Goal: Task Accomplishment & Management: Use online tool/utility

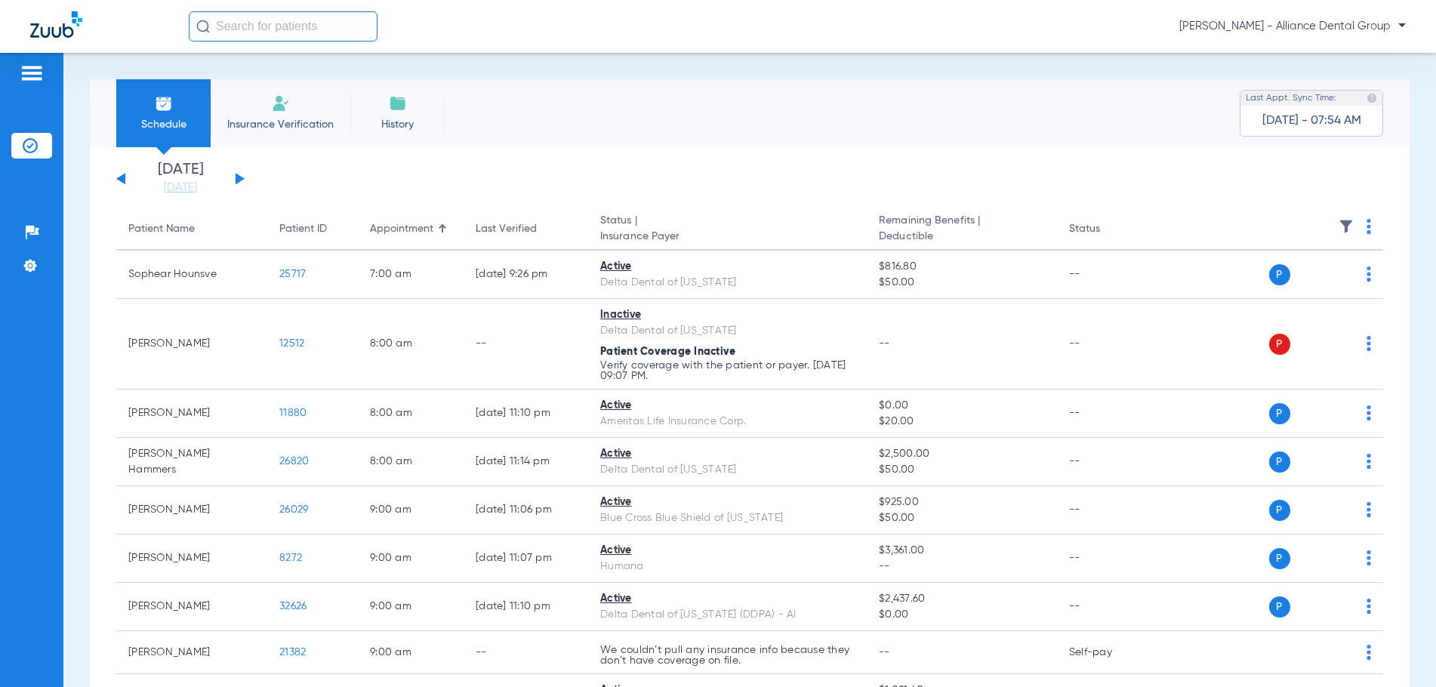
click at [273, 125] on span "Insurance Verification" at bounding box center [280, 124] width 117 height 15
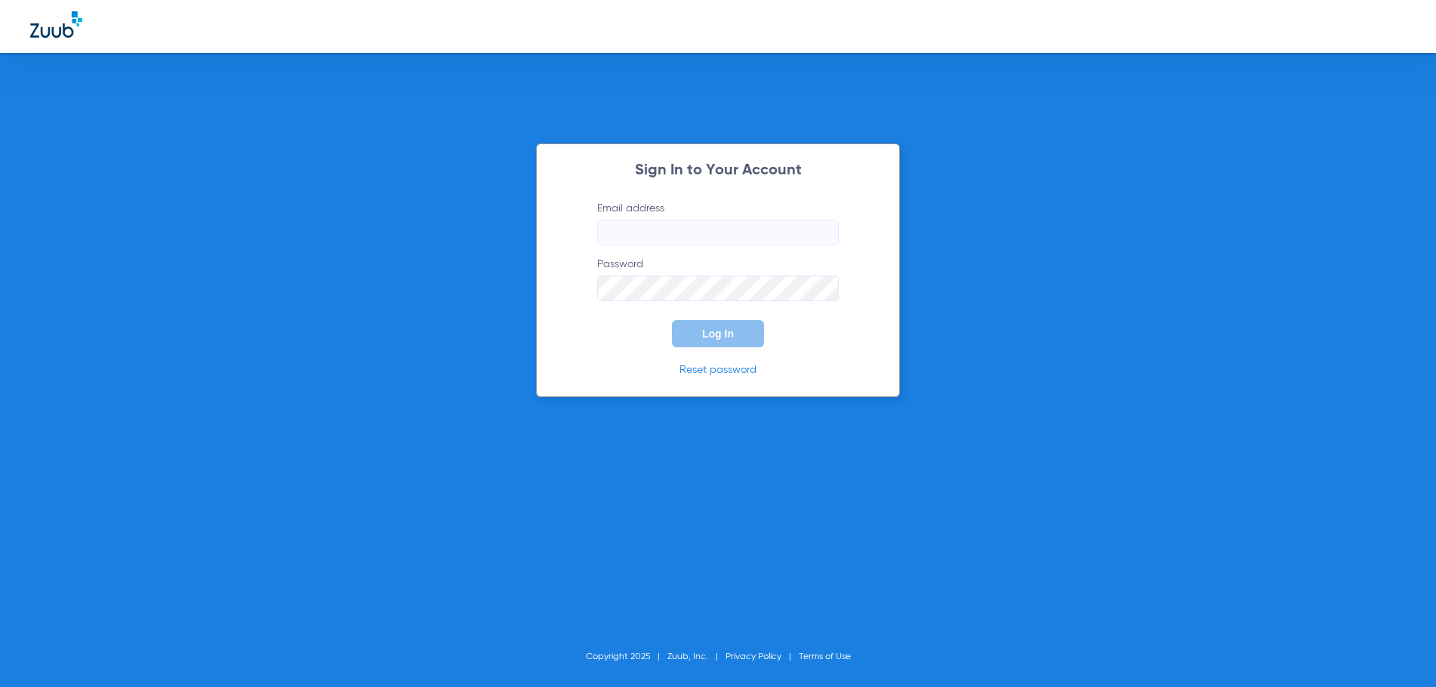
click at [627, 230] on input "Email address" at bounding box center [718, 233] width 242 height 26
type input "[EMAIL_ADDRESS][DOMAIN_NAME]"
click at [672, 320] on button "Log In" at bounding box center [718, 333] width 92 height 27
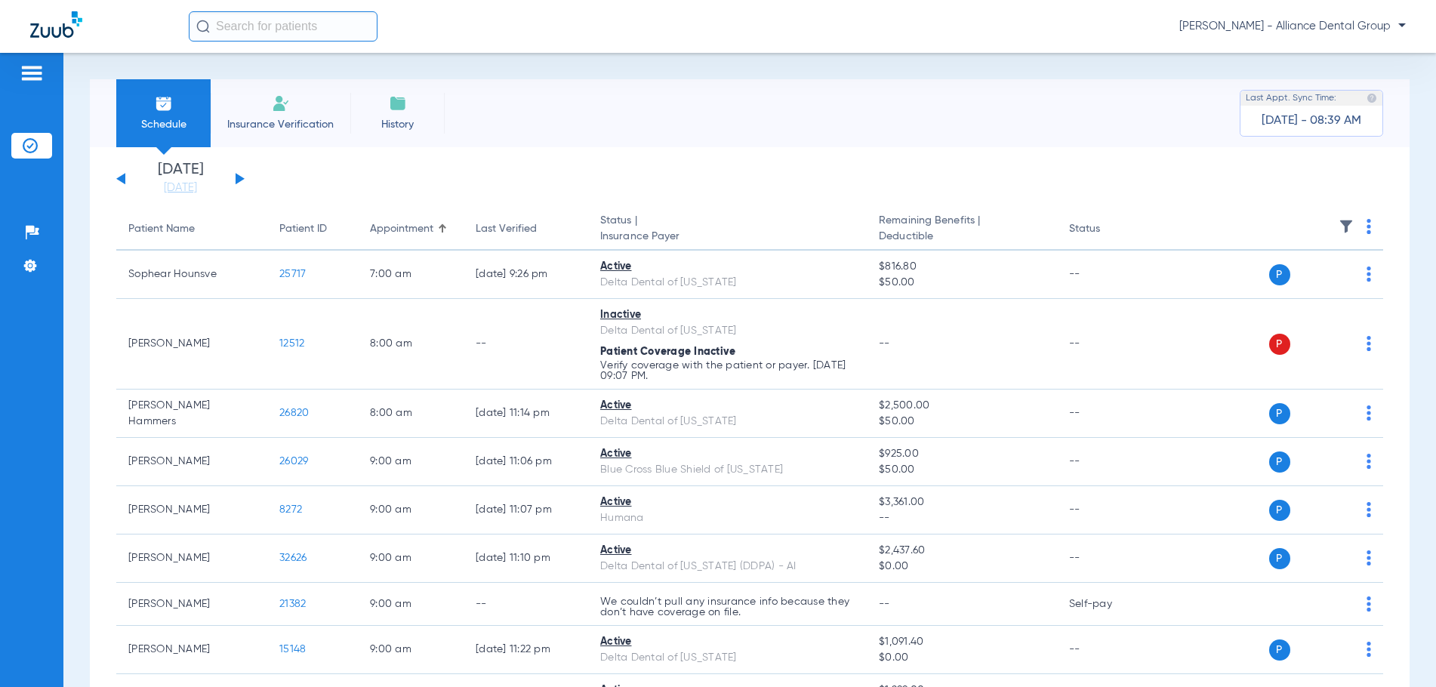
click at [284, 119] on span "Insurance Verification" at bounding box center [280, 124] width 117 height 15
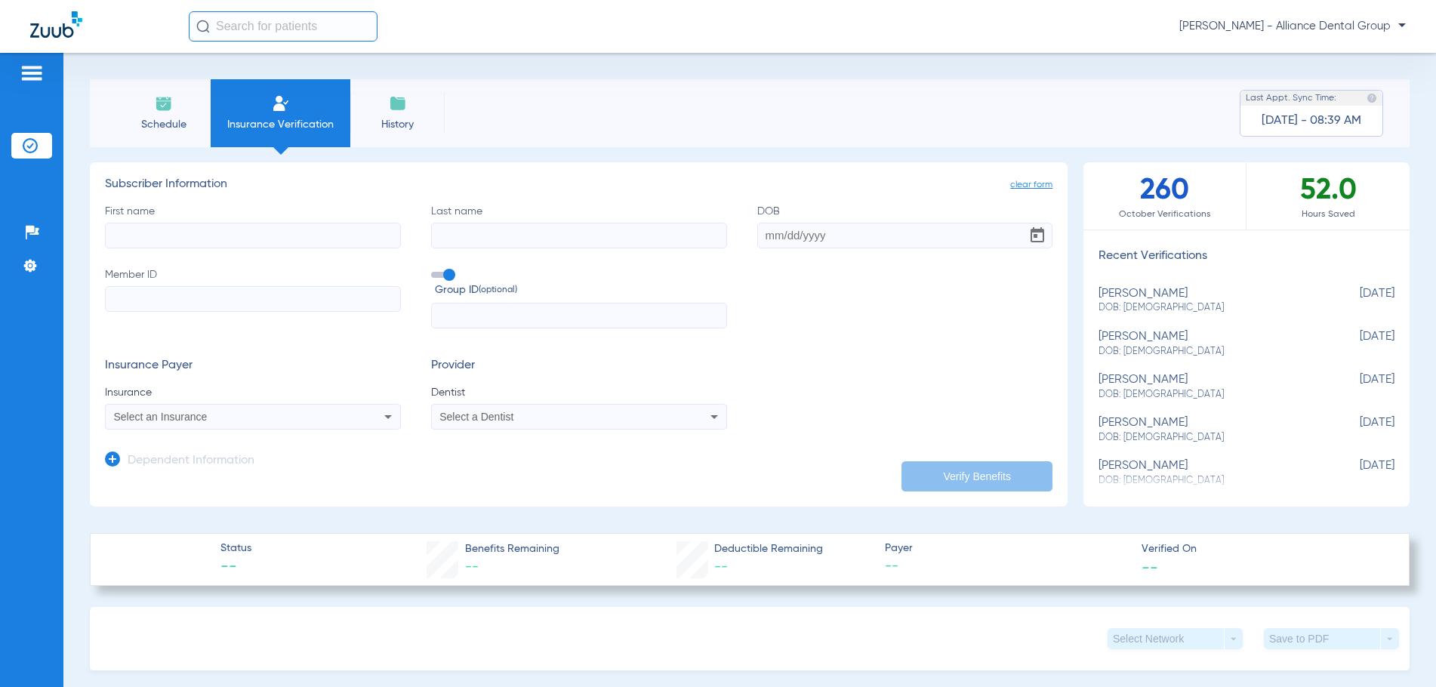
click at [137, 234] on input "First name" at bounding box center [253, 236] width 296 height 26
type input "Nicholasq"
type input "Hammers"
click at [182, 237] on input "Nicholasq" at bounding box center [253, 236] width 296 height 26
type input "[PERSON_NAME]"
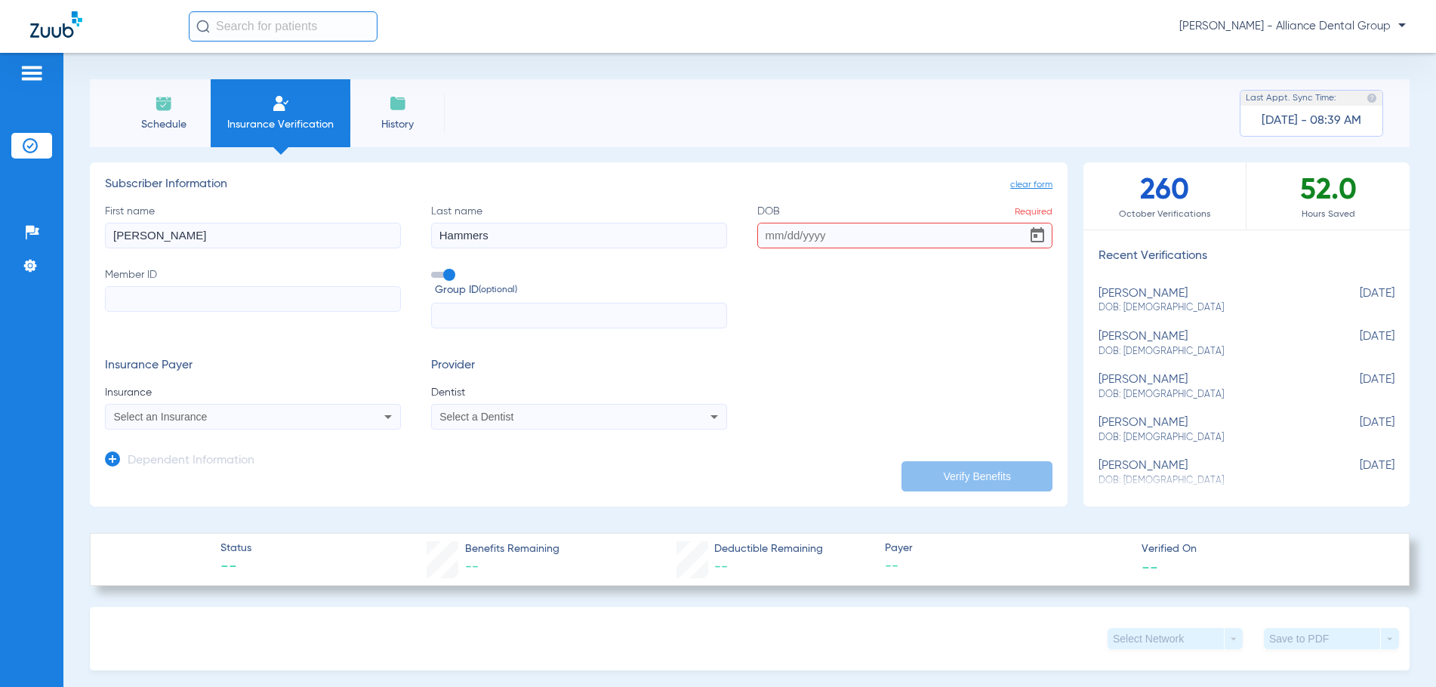
click at [771, 239] on input "DOB Required" at bounding box center [905, 236] width 296 height 26
type input "[DATE]"
click at [174, 307] on input "Member ID" at bounding box center [253, 299] width 296 height 26
click at [134, 299] on input "Member ID Required" at bounding box center [253, 299] width 296 height 26
click at [135, 300] on input "U" at bounding box center [253, 299] width 296 height 26
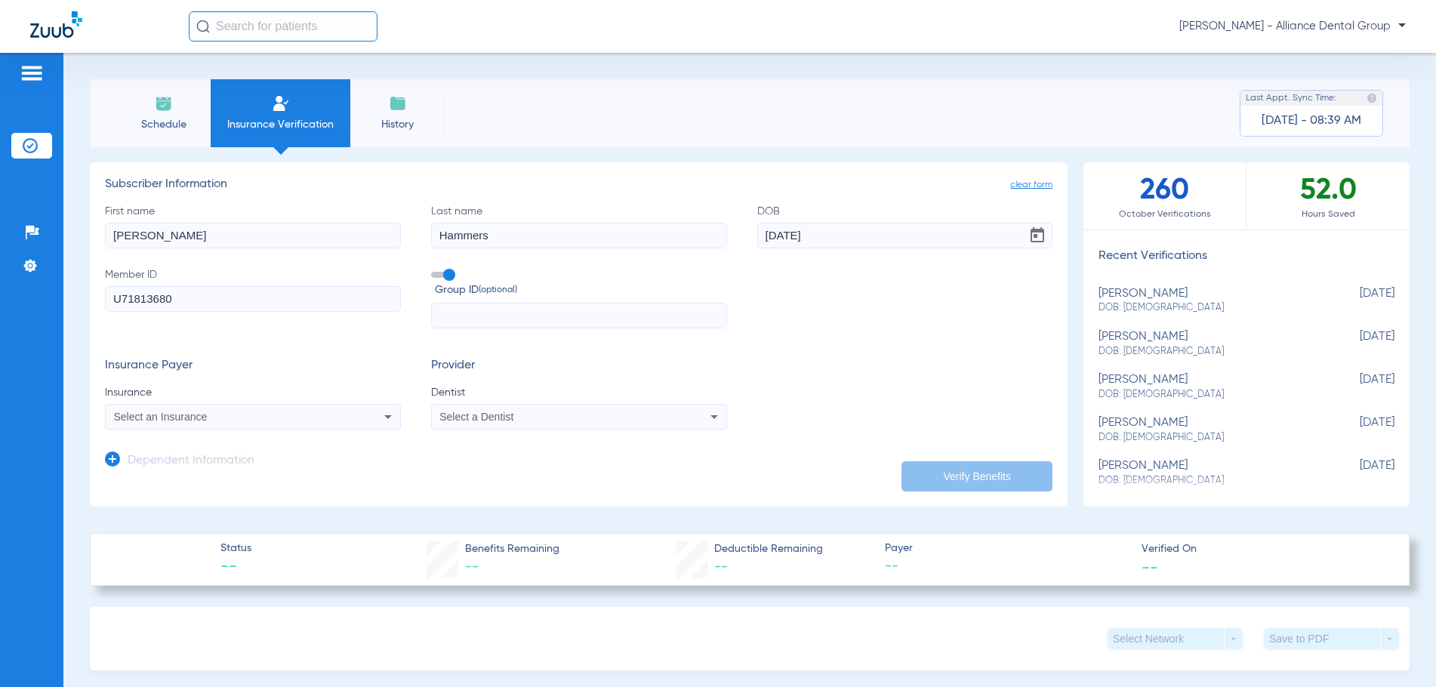
type input "U71813680"
click at [178, 413] on span "Select an Insurance" at bounding box center [161, 417] width 94 height 12
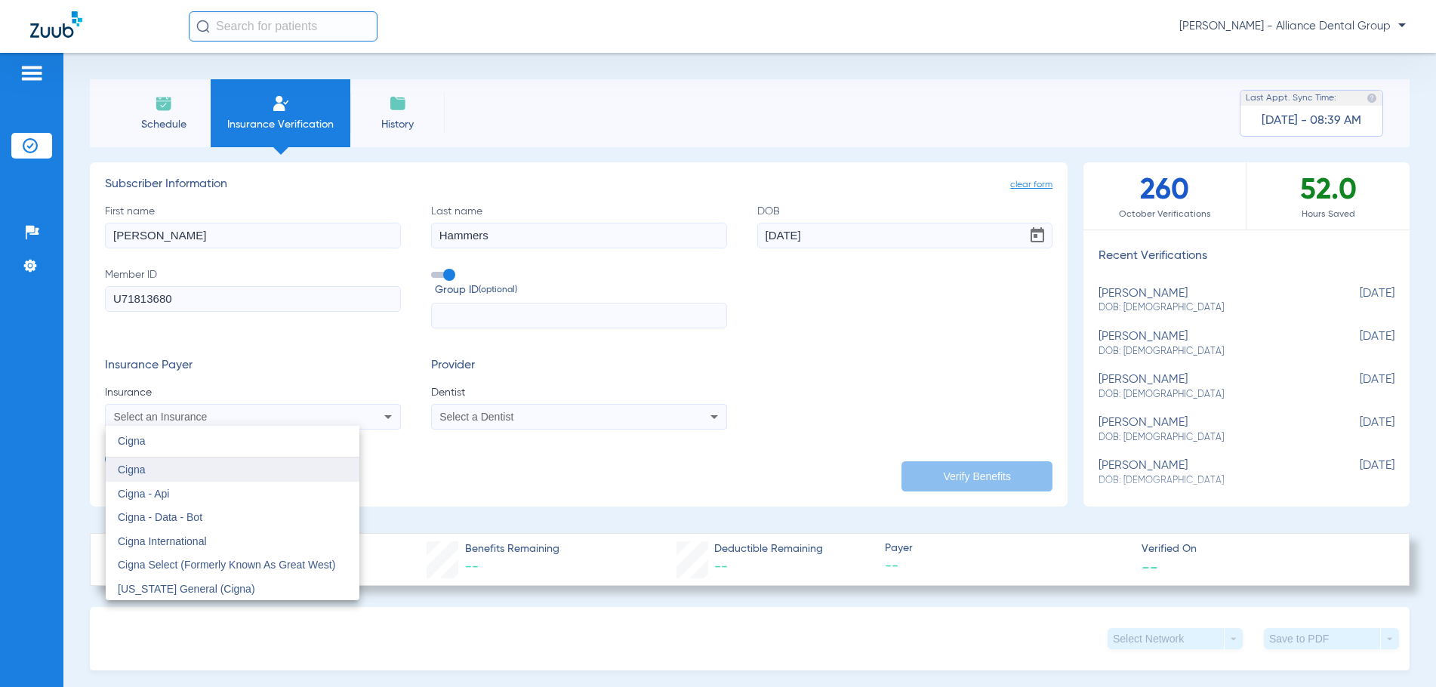
type input "Cigna"
click at [133, 473] on span "Cigna" at bounding box center [132, 470] width 28 height 12
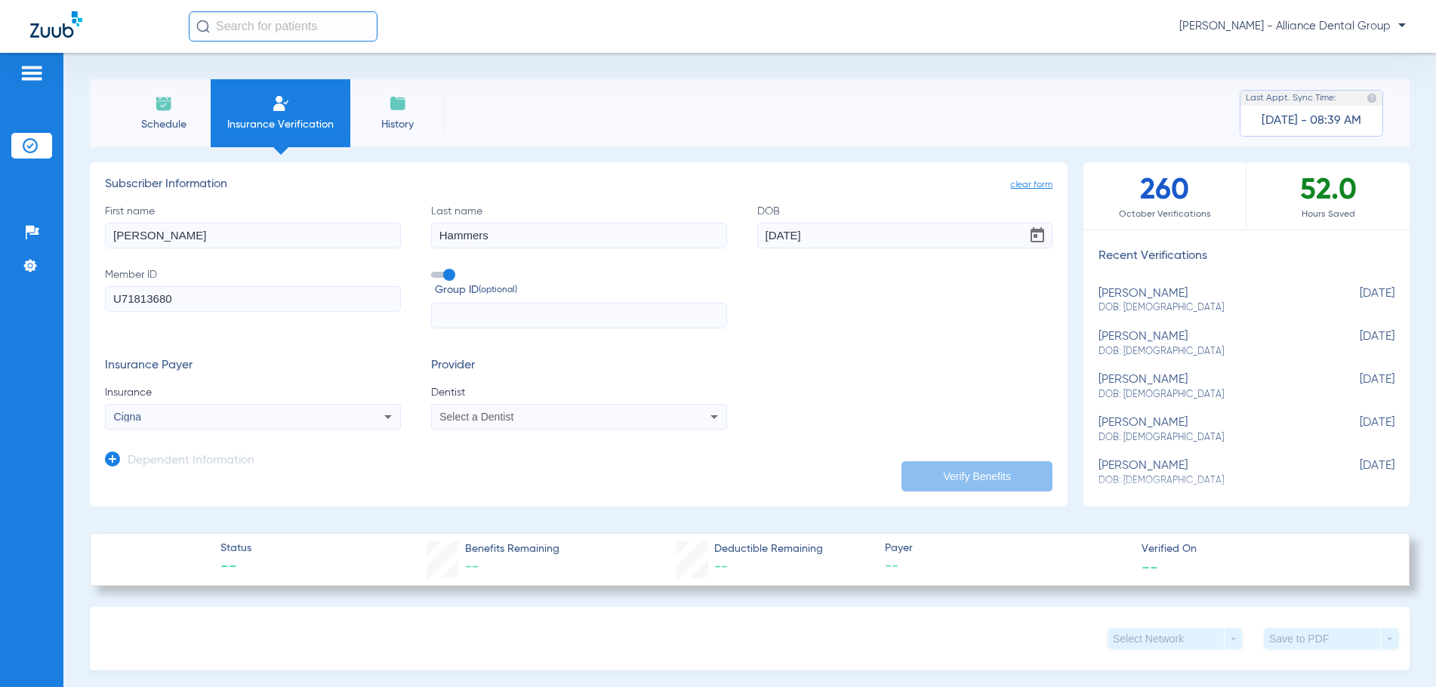
click at [436, 415] on div "Select a Dentist" at bounding box center [579, 417] width 294 height 18
type input "jyo"
click at [455, 474] on span "[PERSON_NAME]" at bounding box center [485, 470] width 88 height 12
click at [969, 476] on button "Verify Benefits" at bounding box center [977, 476] width 151 height 30
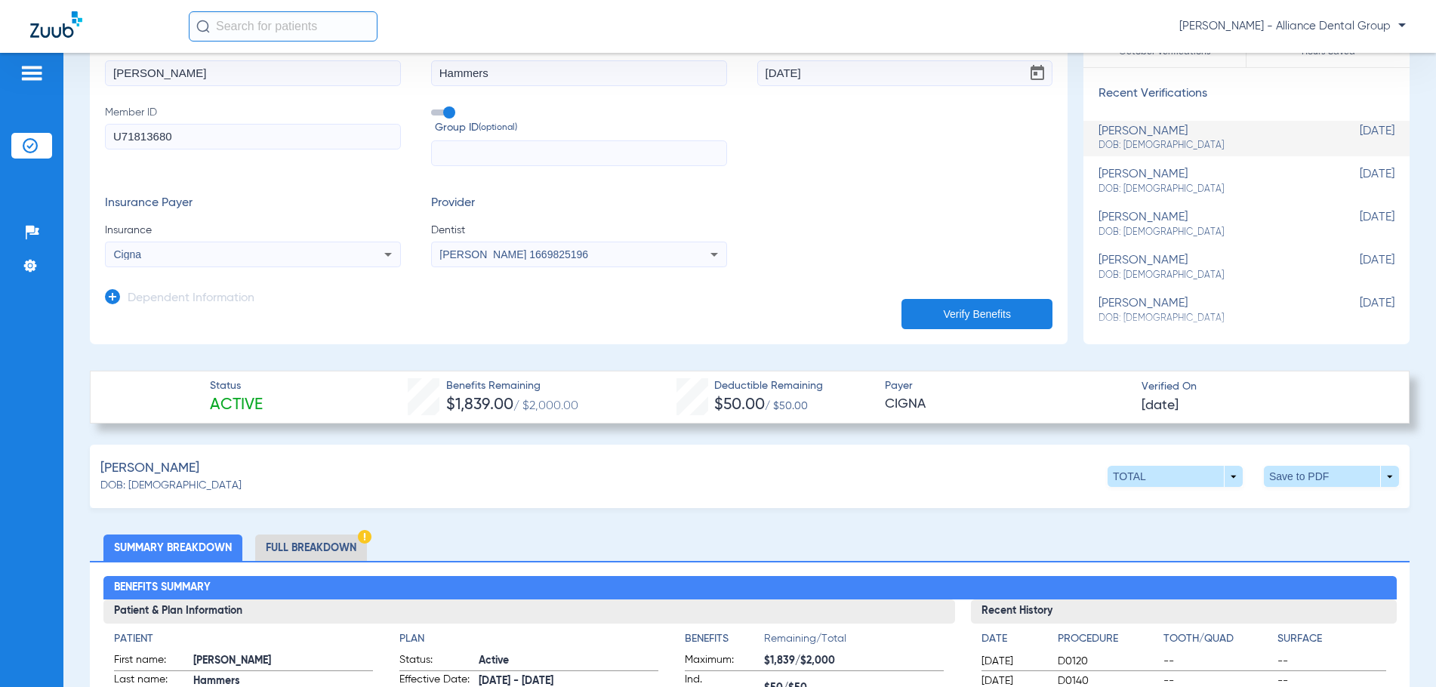
scroll to position [302, 0]
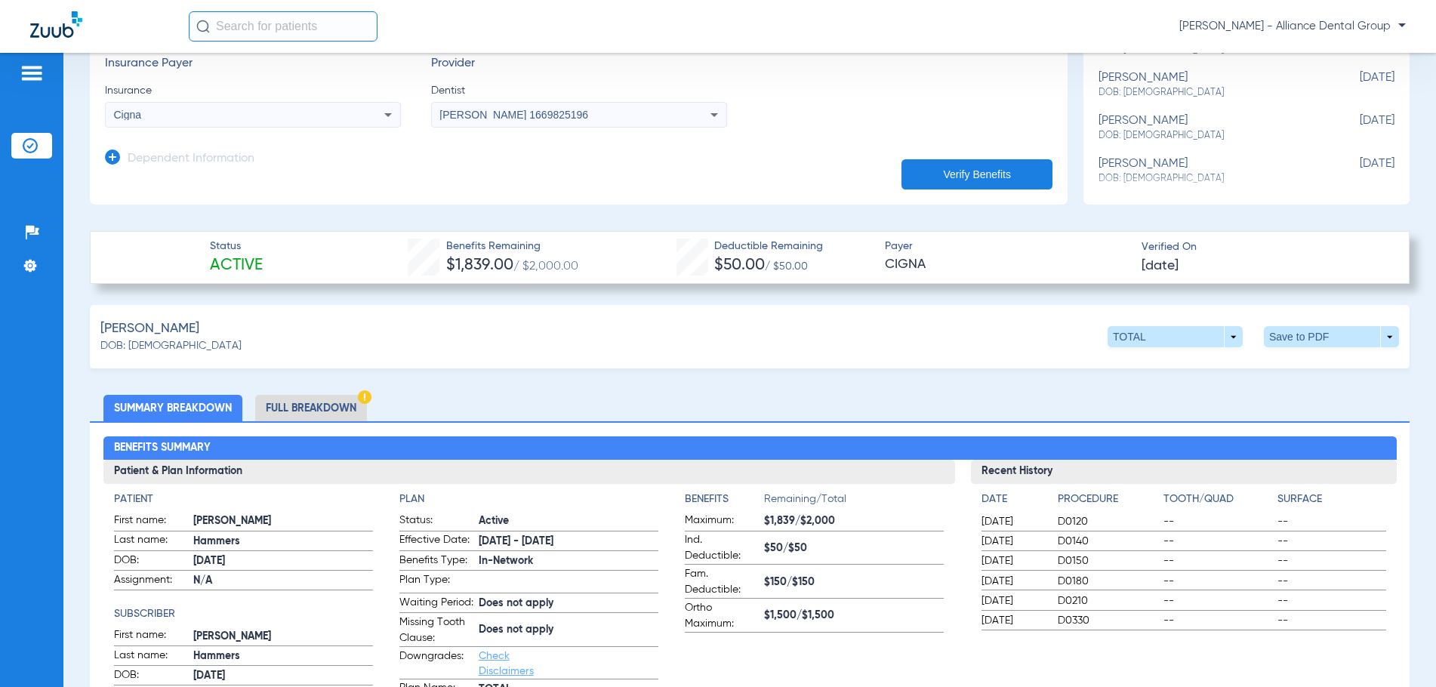
click at [304, 402] on li "Full Breakdown" at bounding box center [311, 408] width 112 height 26
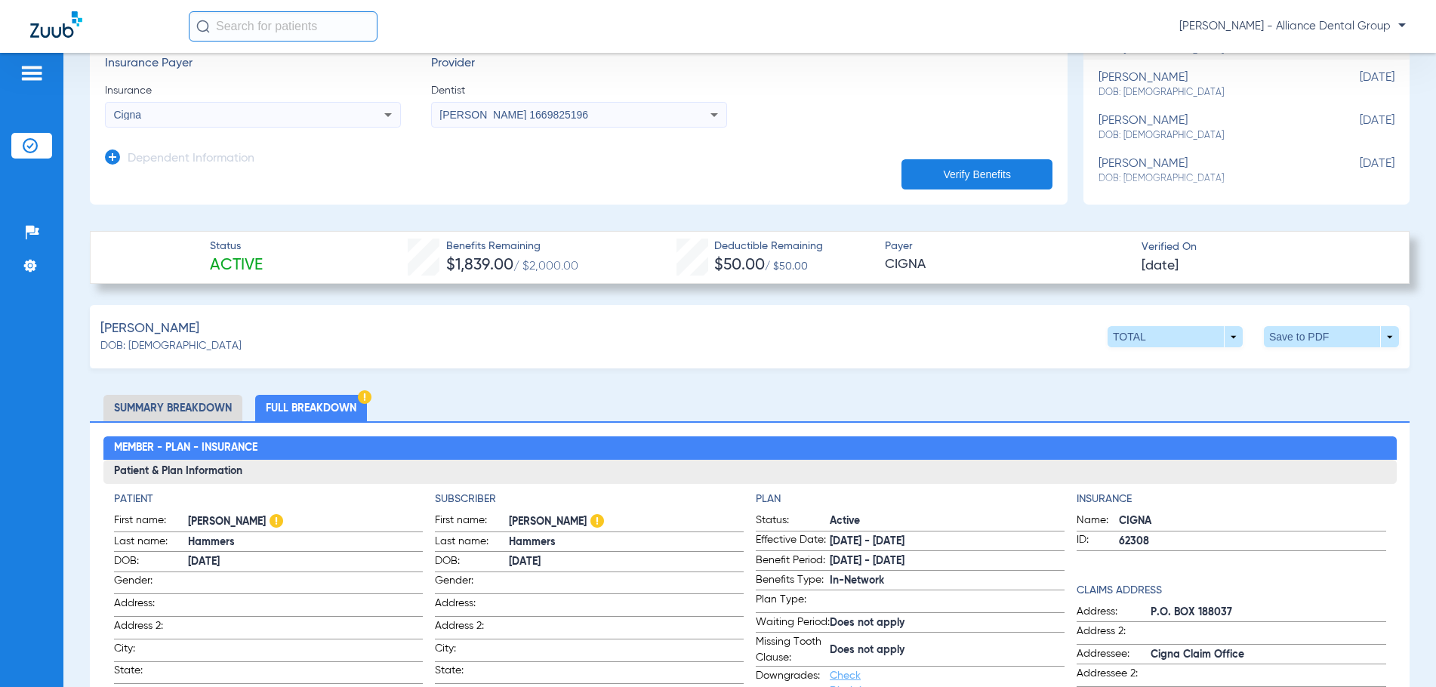
scroll to position [0, 0]
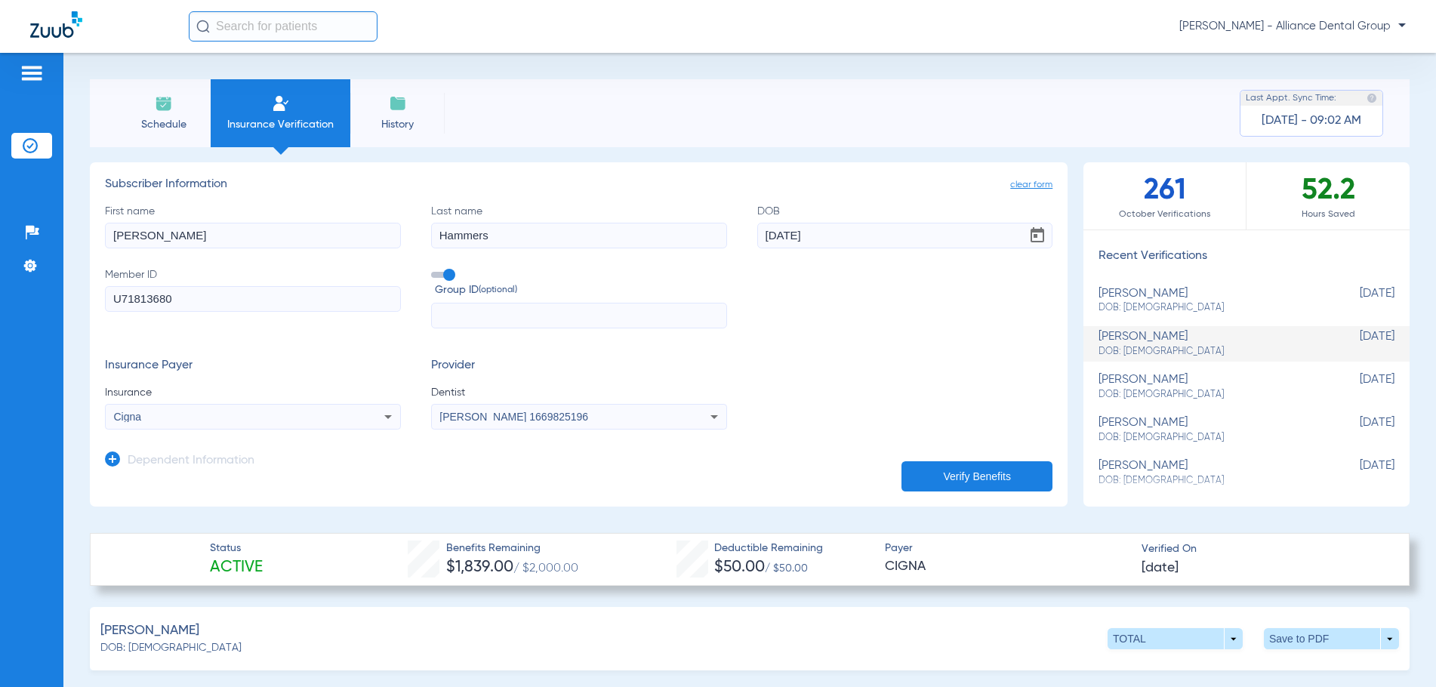
click at [168, 109] on img at bounding box center [164, 103] width 18 height 18
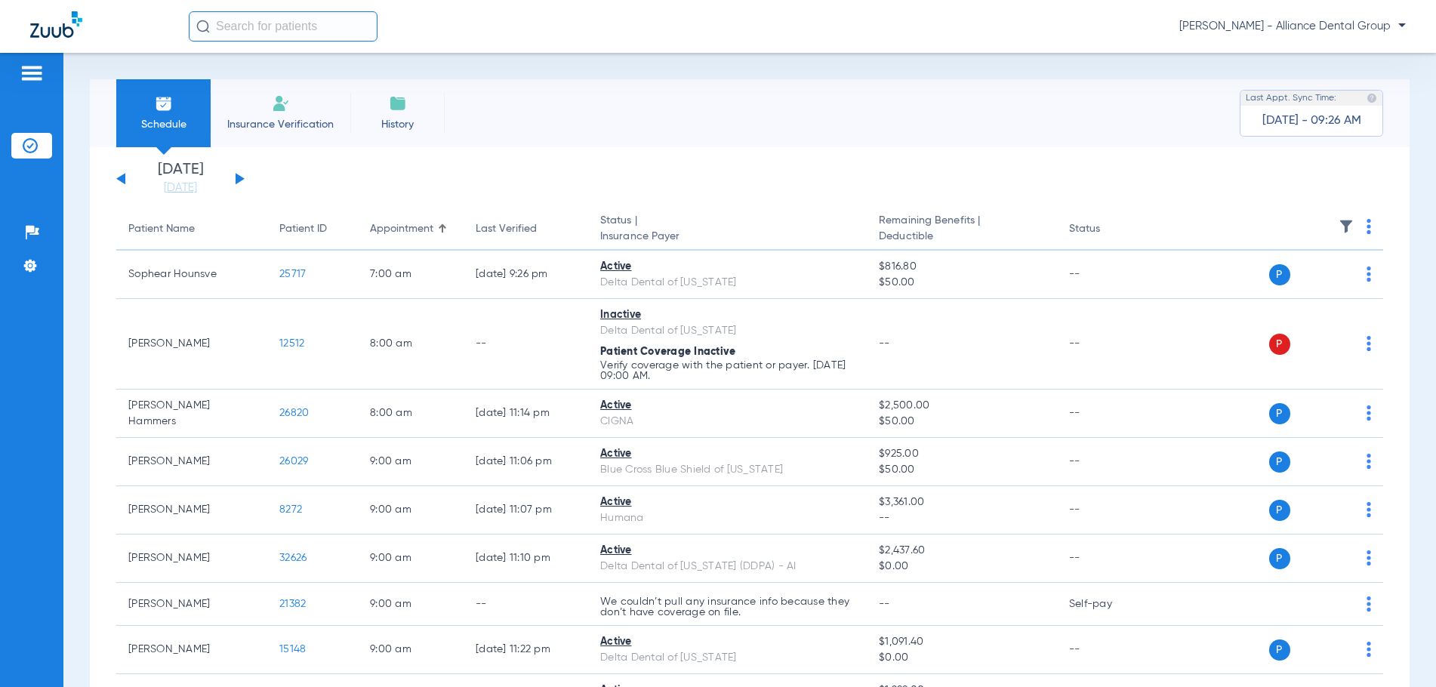
click at [280, 125] on span "Insurance Verification" at bounding box center [280, 124] width 117 height 15
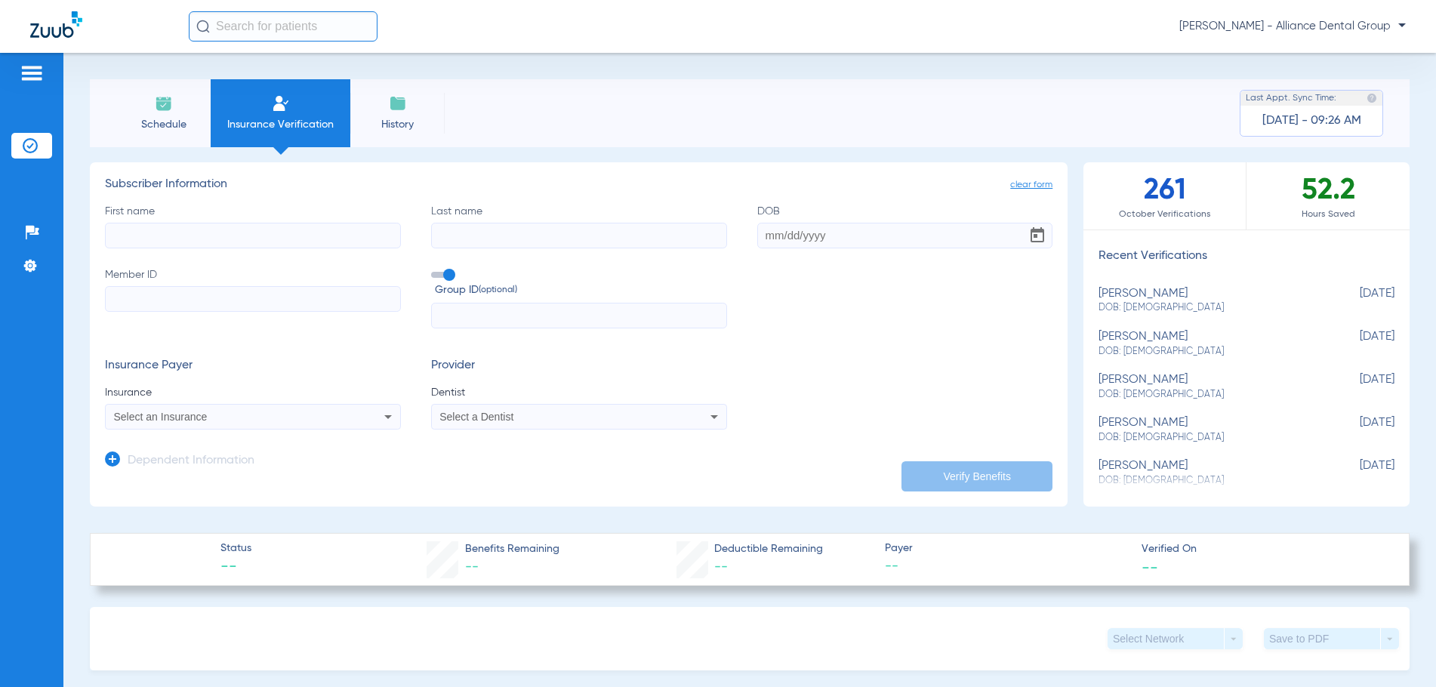
click at [139, 236] on input "First name" at bounding box center [253, 236] width 296 height 26
type input "[PERSON_NAME]"
type input "[DATE]"
click at [106, 301] on input "Member ID" at bounding box center [253, 299] width 296 height 26
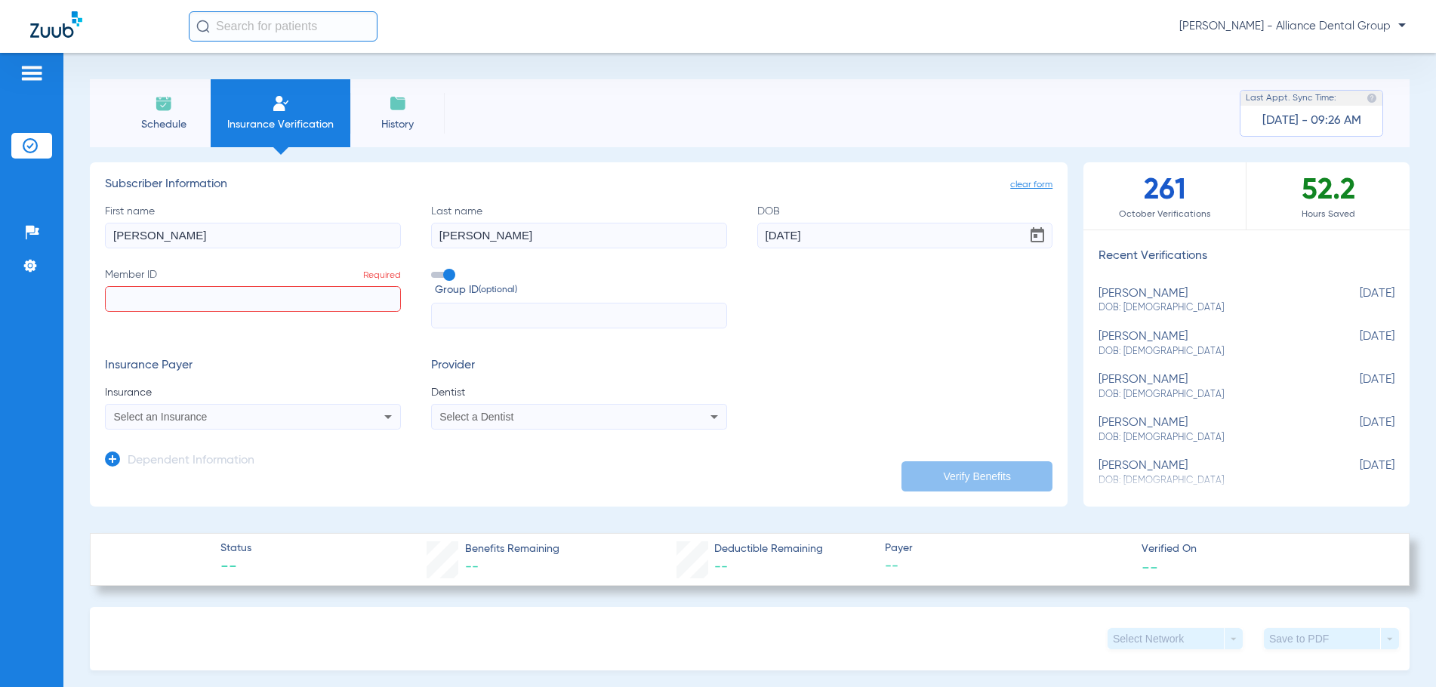
click at [116, 302] on input "Member ID Required" at bounding box center [253, 299] width 296 height 26
paste input "809104197"
type input "809104197"
click at [215, 419] on div "Select an Insurance" at bounding box center [225, 417] width 223 height 11
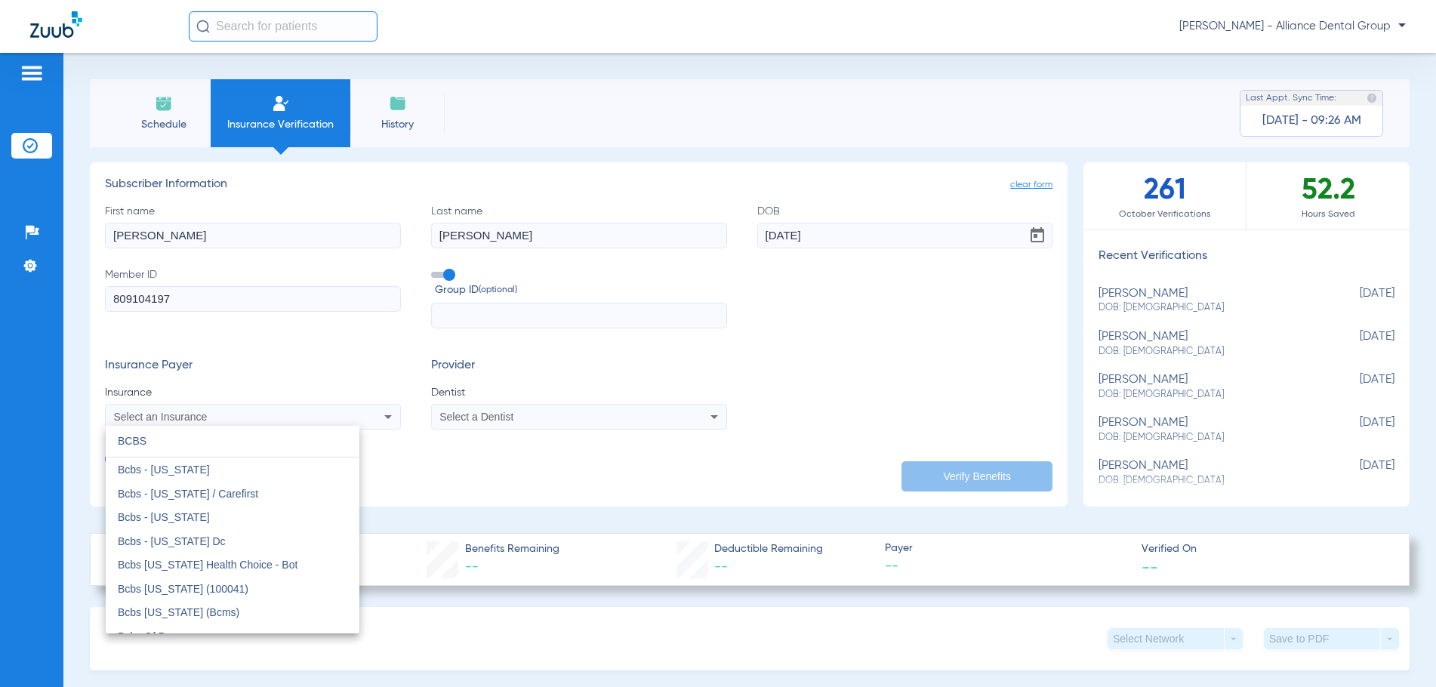
drag, startPoint x: 126, startPoint y: 433, endPoint x: 97, endPoint y: 436, distance: 29.5
click at [105, 436] on div "BCBS close Bcbs - [US_STATE] Bcbs - [US_STATE] / Carefirst Bcbs - [US_STATE] Bc…" at bounding box center [718, 343] width 1436 height 687
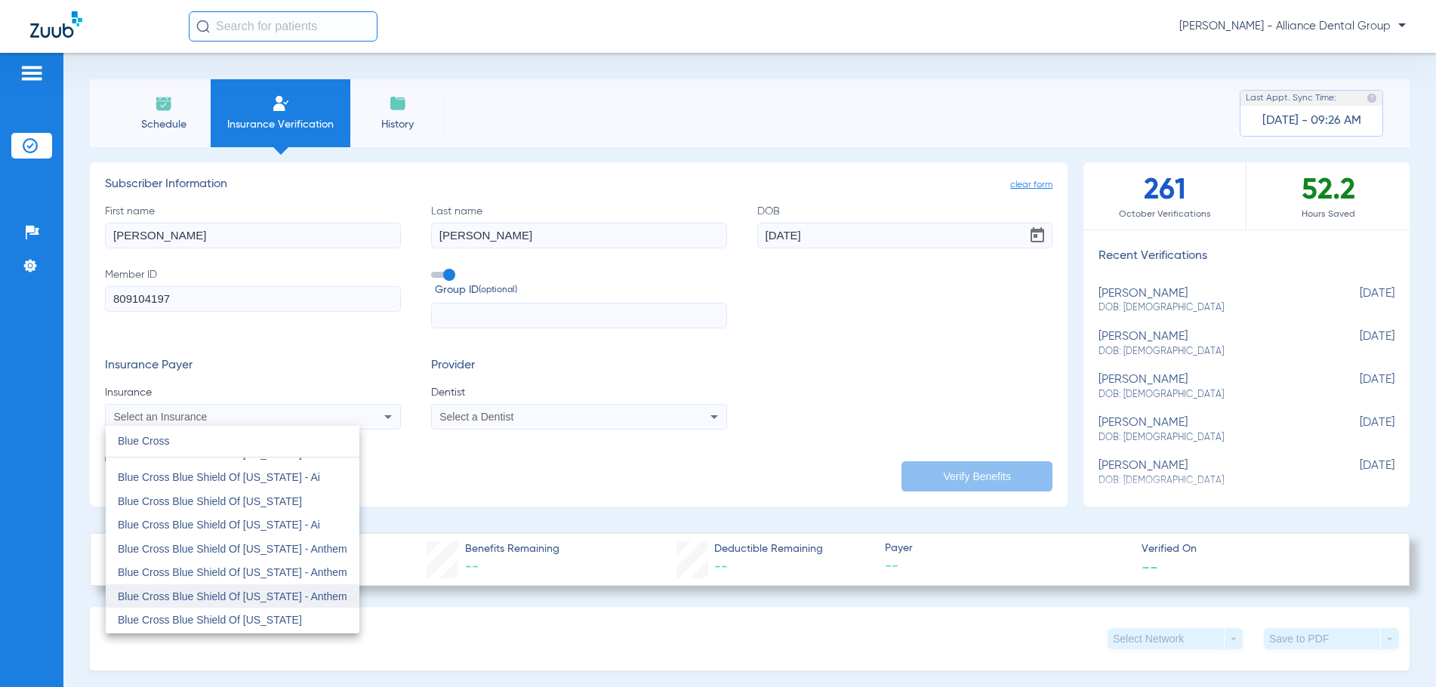
scroll to position [227, 0]
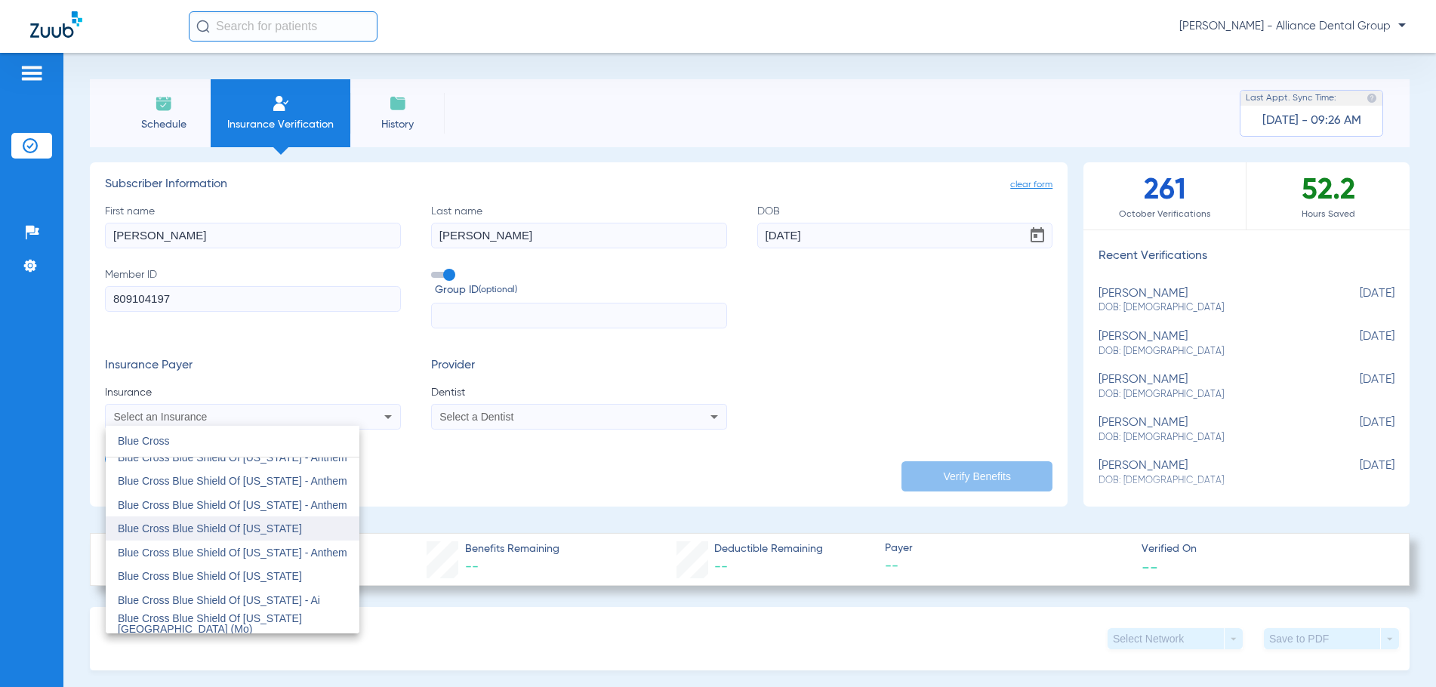
type input "Blue Cross"
click at [248, 535] on mat-option "Blue Cross Blue Shield Of [US_STATE]" at bounding box center [233, 528] width 254 height 24
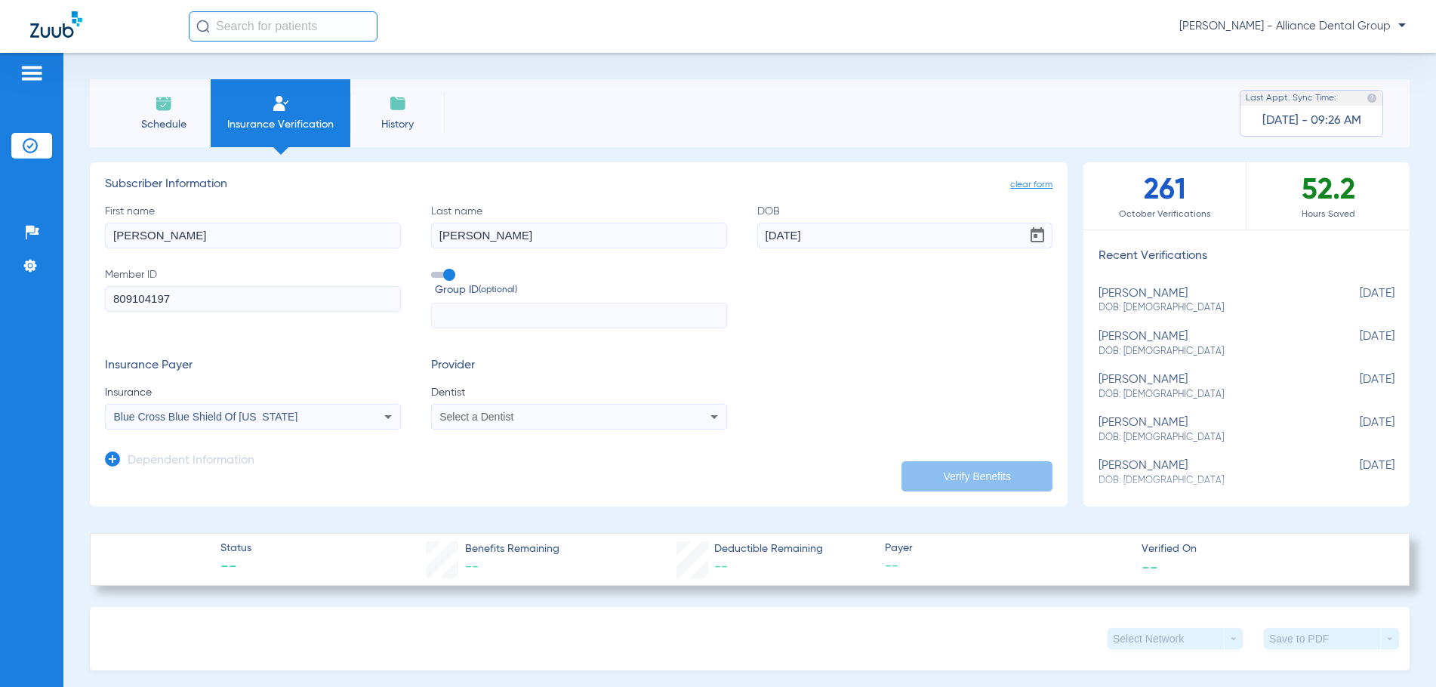
click at [455, 418] on span "Select a Dentist" at bounding box center [476, 417] width 74 height 12
type input "jyo"
click at [523, 467] on span "[PERSON_NAME]" at bounding box center [485, 470] width 88 height 12
click at [992, 474] on button "Verify Benefits" at bounding box center [977, 476] width 151 height 30
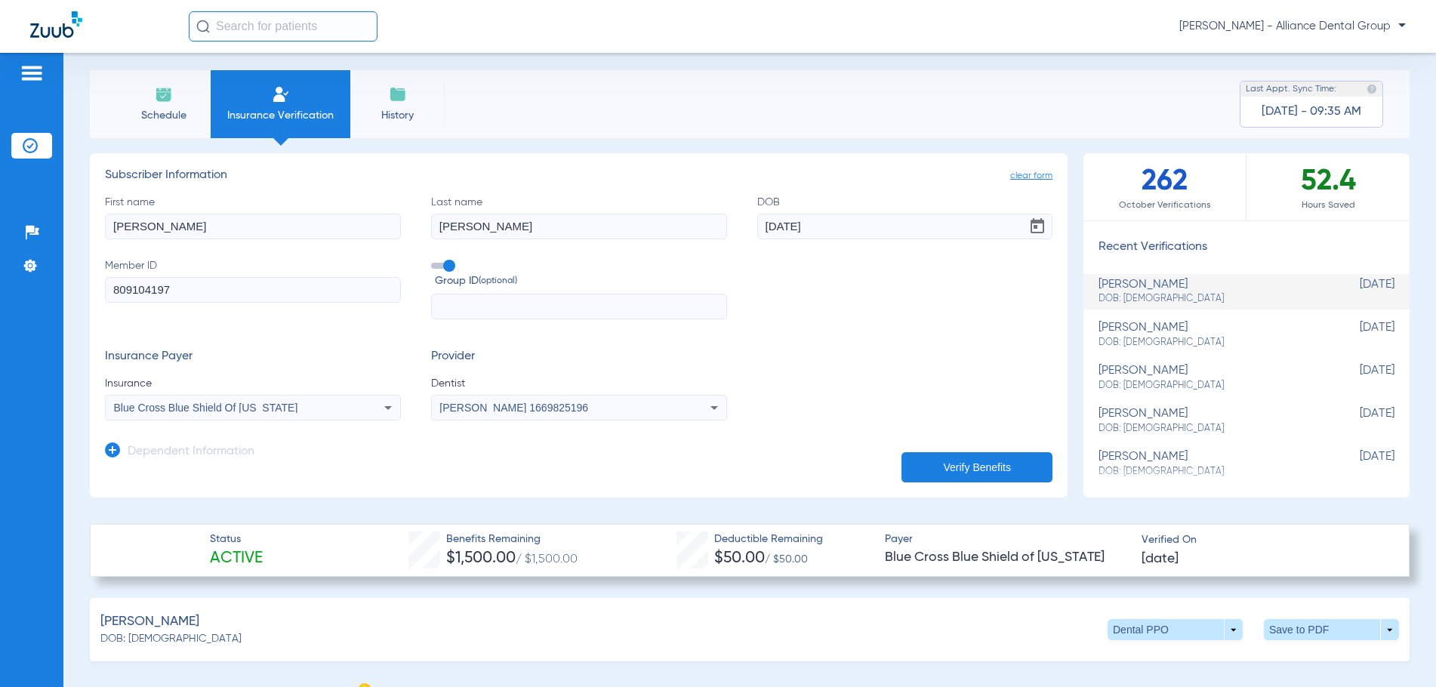
scroll to position [0, 0]
